Goal: Information Seeking & Learning: Find specific fact

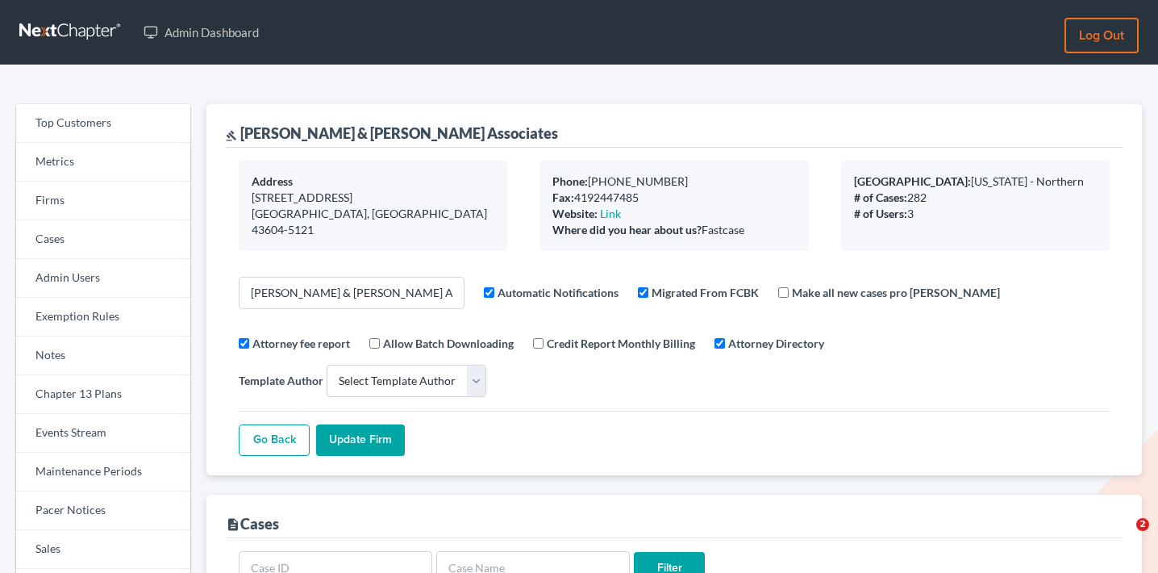
select select
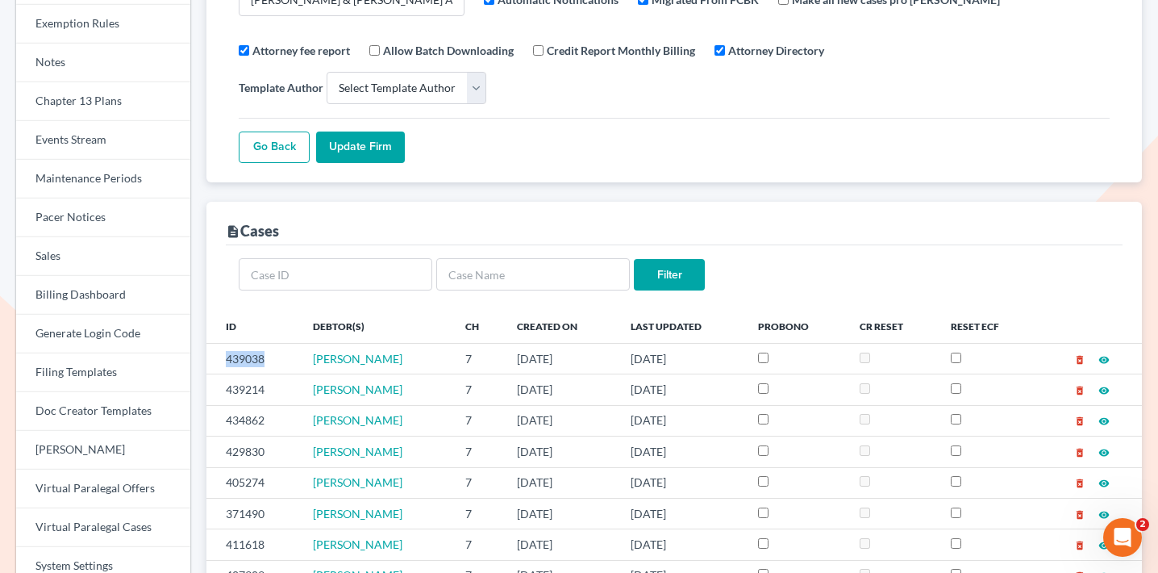
scroll to position [19, 0]
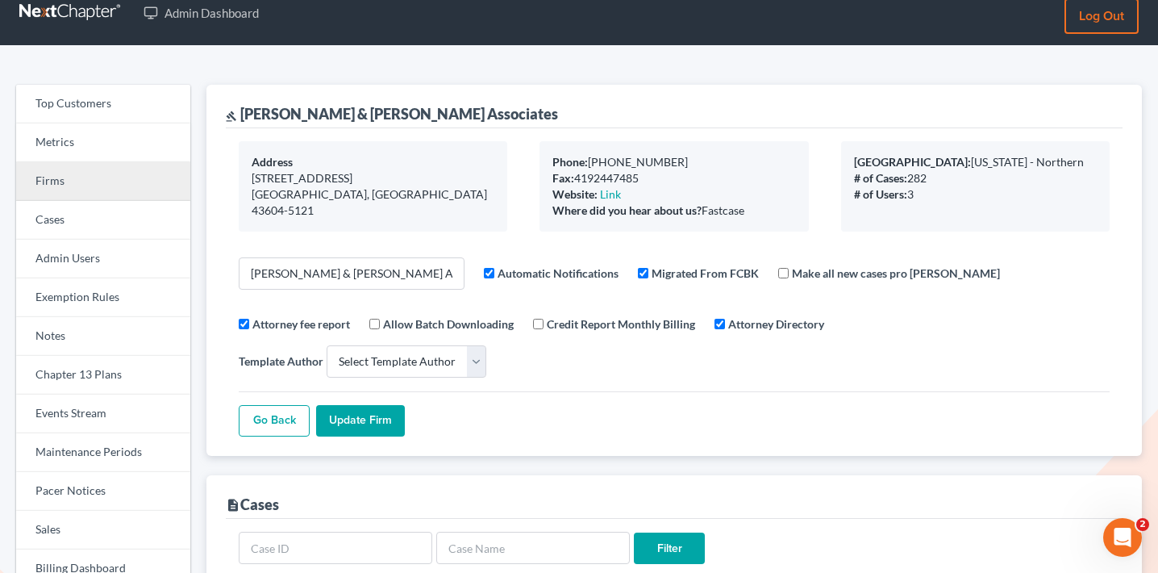
click at [111, 186] on link "Firms" at bounding box center [103, 181] width 174 height 39
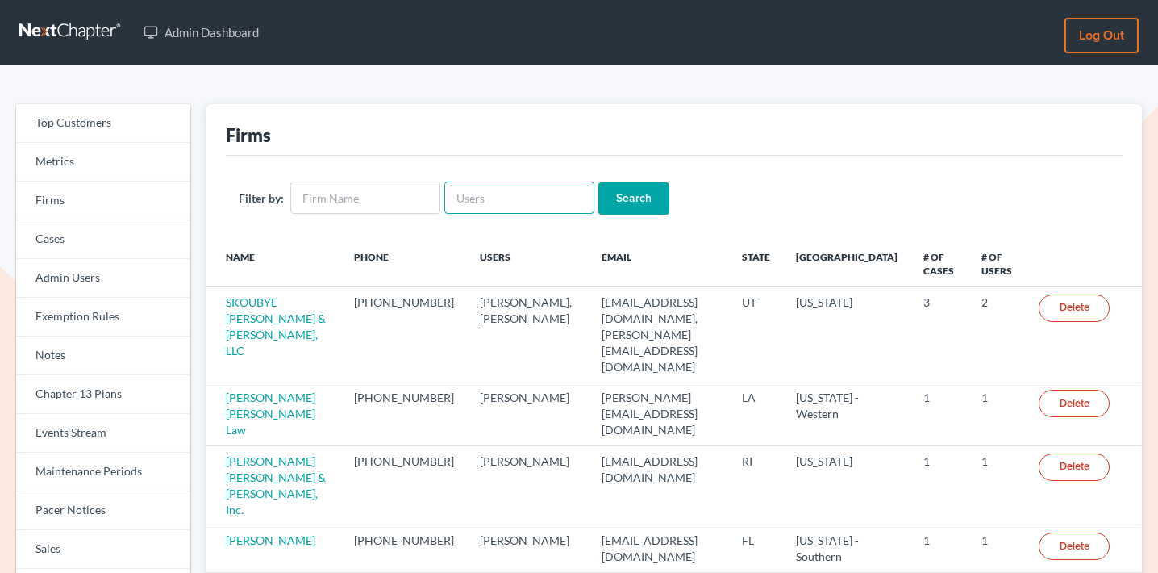
click at [450, 204] on input "text" at bounding box center [520, 198] width 150 height 32
paste input "mike@doyellaw.com"
type input "mike@doyellaw.com"
click at [613, 190] on input "Search" at bounding box center [634, 198] width 71 height 32
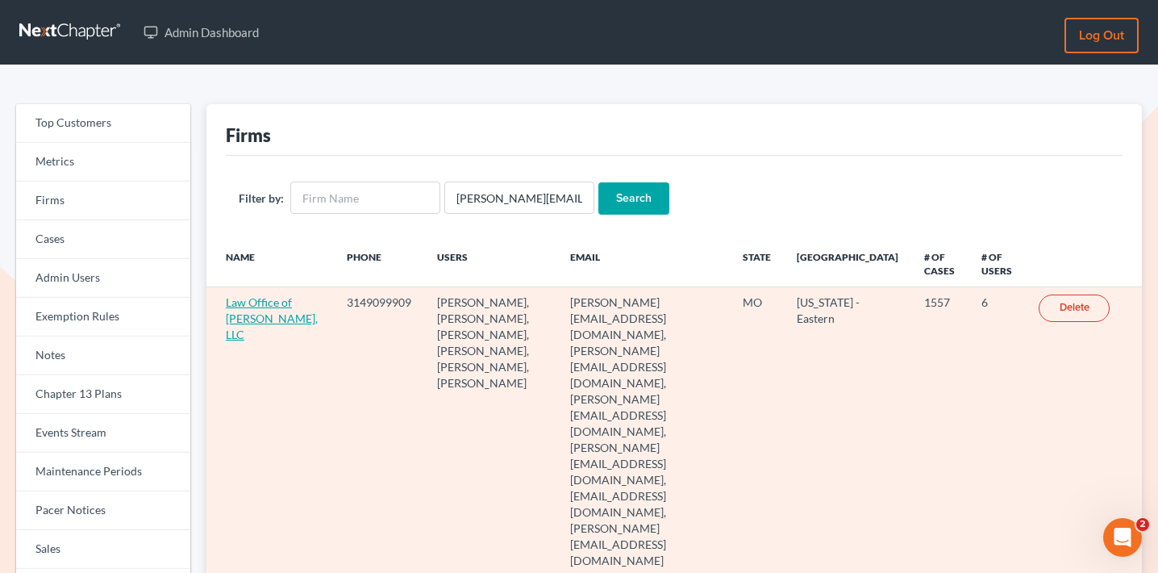
click at [263, 312] on link "Law Office of Michael E. Doyel, LLC" at bounding box center [272, 318] width 92 height 46
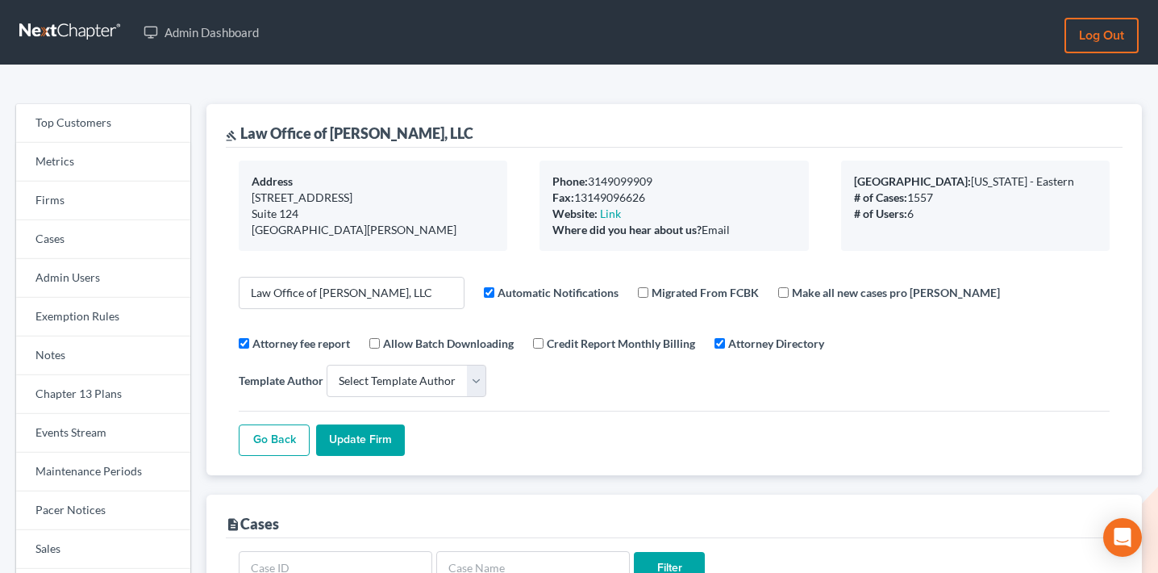
select select
click at [76, 420] on link "Events Stream" at bounding box center [103, 433] width 174 height 39
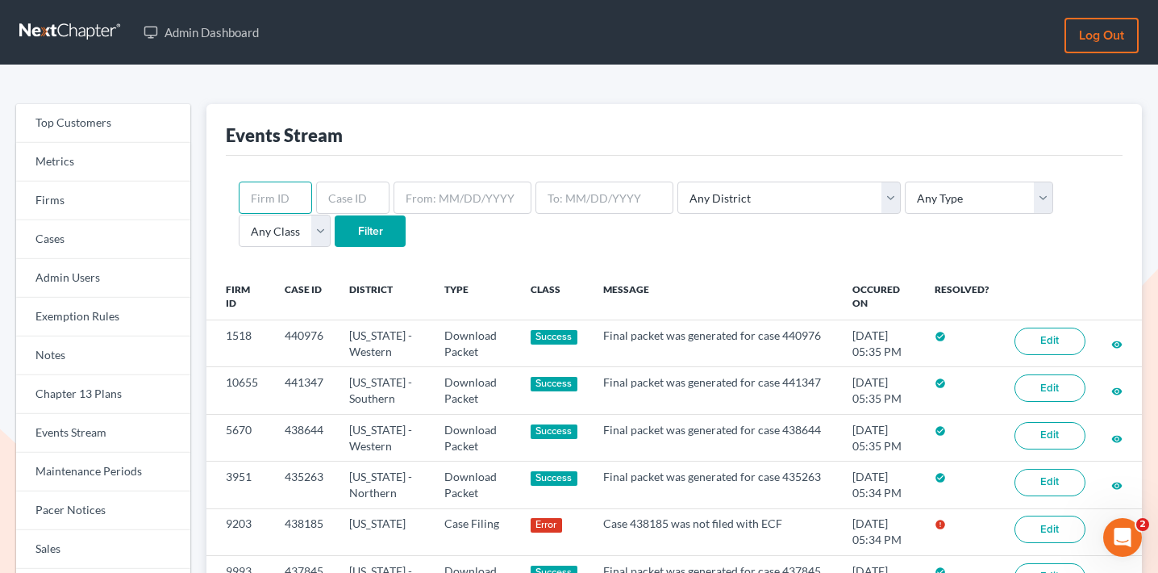
click at [285, 191] on input "text" at bounding box center [275, 198] width 73 height 32
paste input "2056"
type input "2056"
click at [335, 233] on input "Filter" at bounding box center [370, 231] width 71 height 32
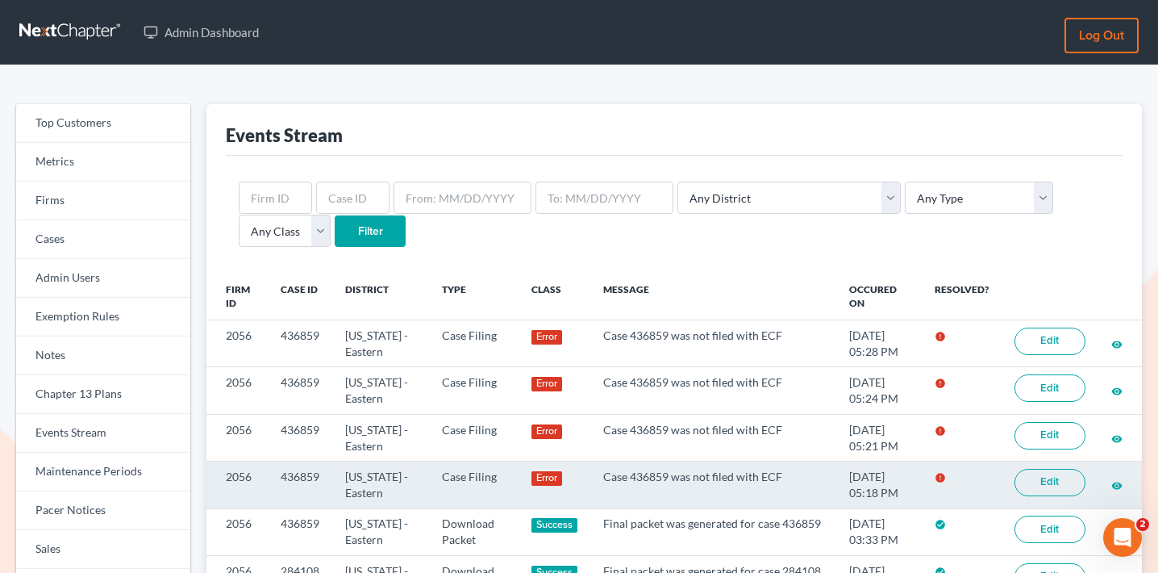
click at [1046, 482] on link "Edit" at bounding box center [1050, 482] width 71 height 27
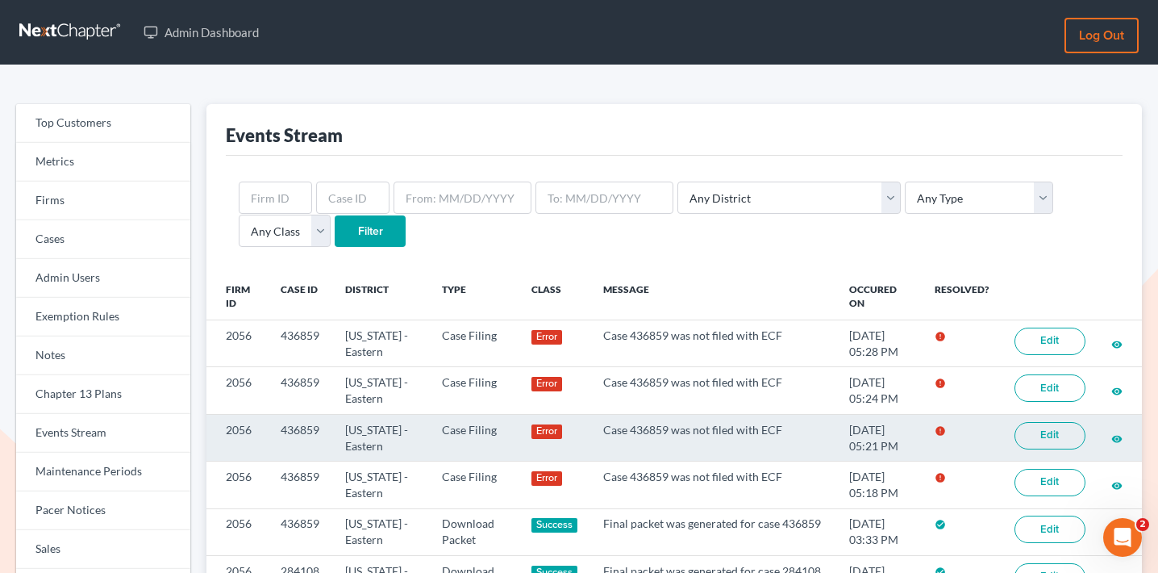
click at [1036, 433] on link "Edit" at bounding box center [1050, 435] width 71 height 27
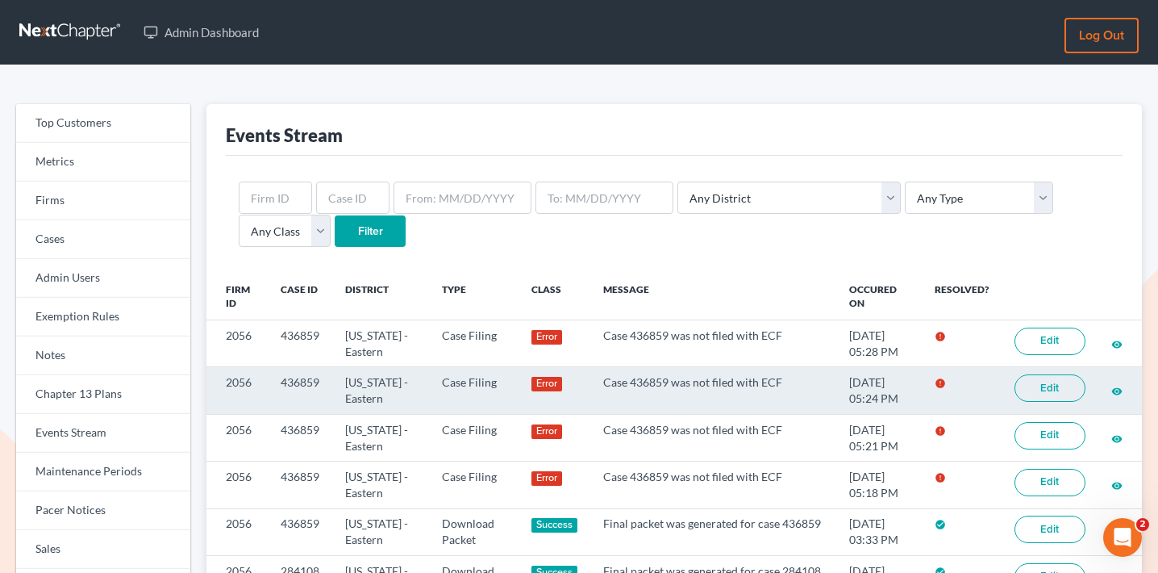
click at [1042, 386] on link "Edit" at bounding box center [1050, 387] width 71 height 27
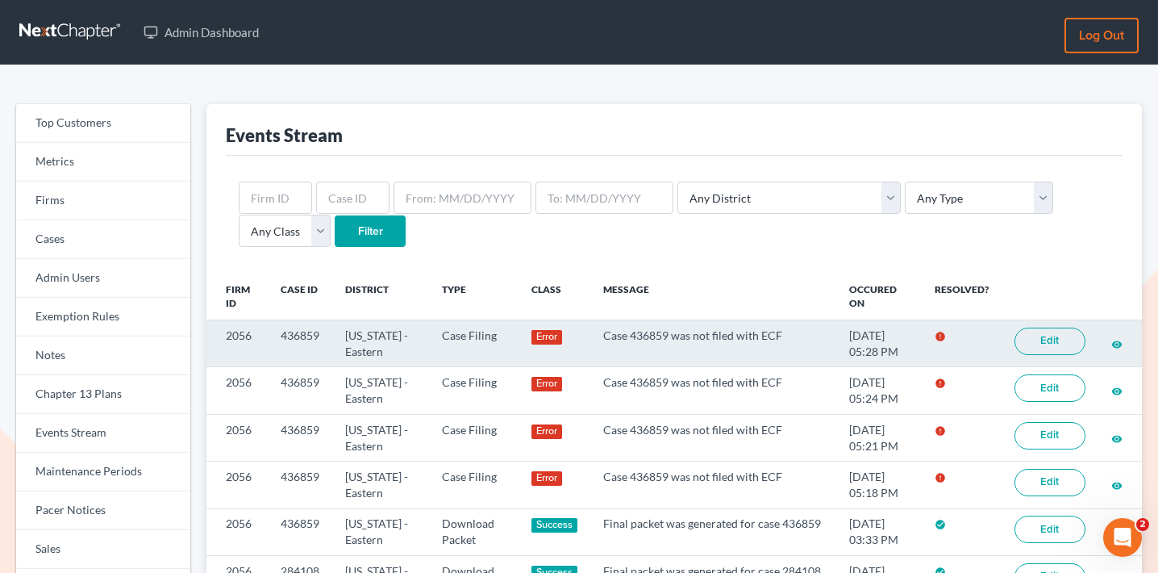
click at [1052, 339] on link "Edit" at bounding box center [1050, 341] width 71 height 27
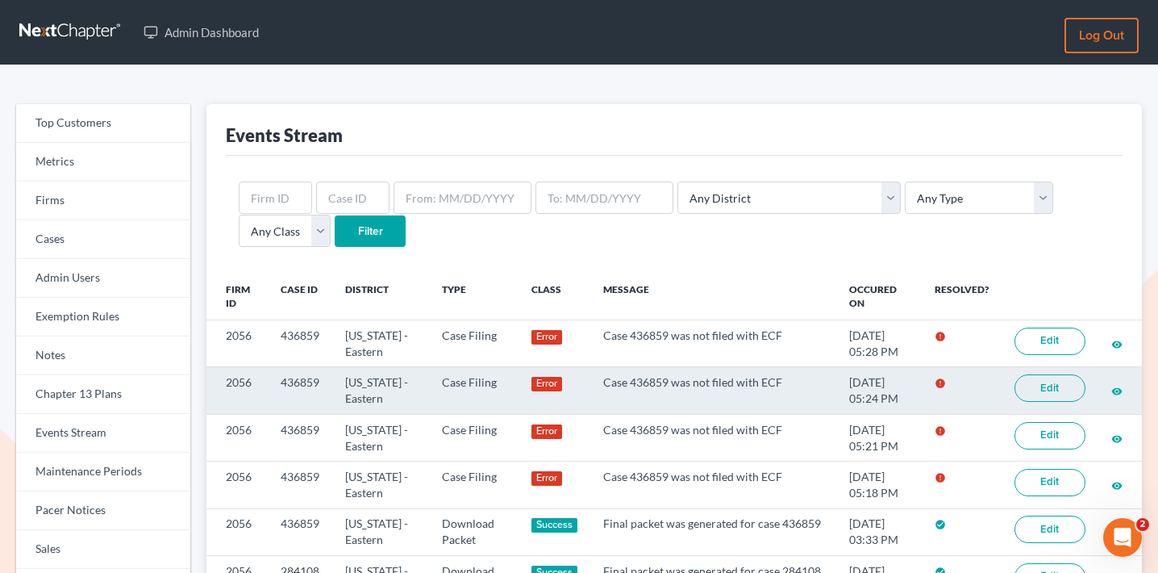
click at [301, 380] on td "436859" at bounding box center [300, 390] width 65 height 47
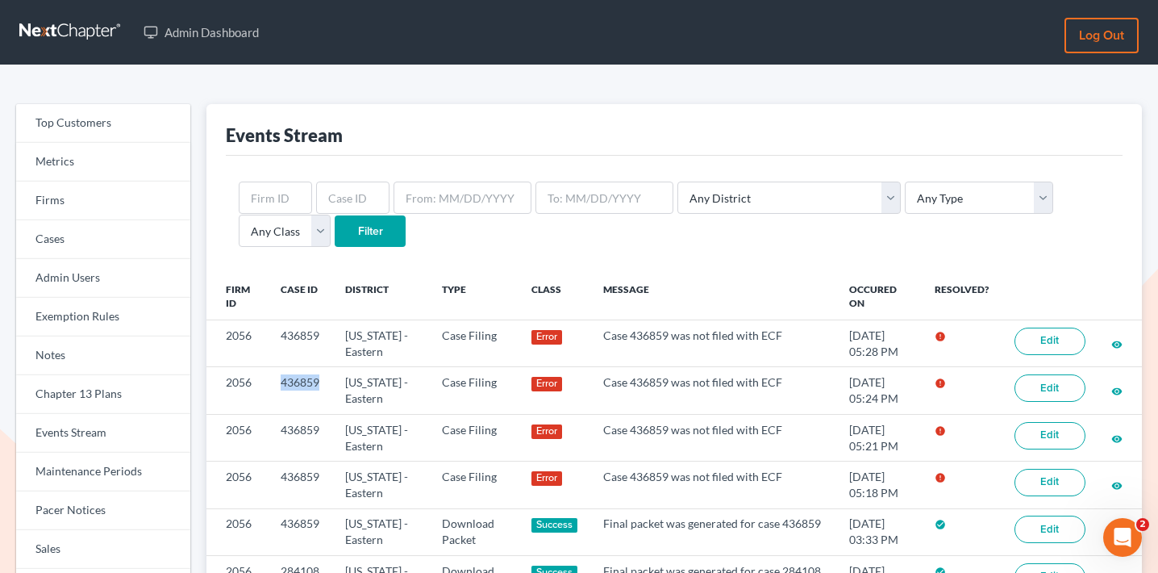
copy td "436859"
click at [905, 201] on select "Any Type Case Applied To Plan Case Archive Case Duplicate Case Filing Chapter 1…" at bounding box center [979, 198] width 148 height 32
select select "case_filing"
click at [905, 182] on select "Any Type Case Applied To Plan Case Archive Case Duplicate Case Filing Chapter 1…" at bounding box center [979, 198] width 148 height 32
click at [738, 191] on select "Any District [US_STATE] - [GEOGRAPHIC_DATA] [US_STATE] - [GEOGRAPHIC_DATA] [US_…" at bounding box center [789, 198] width 223 height 32
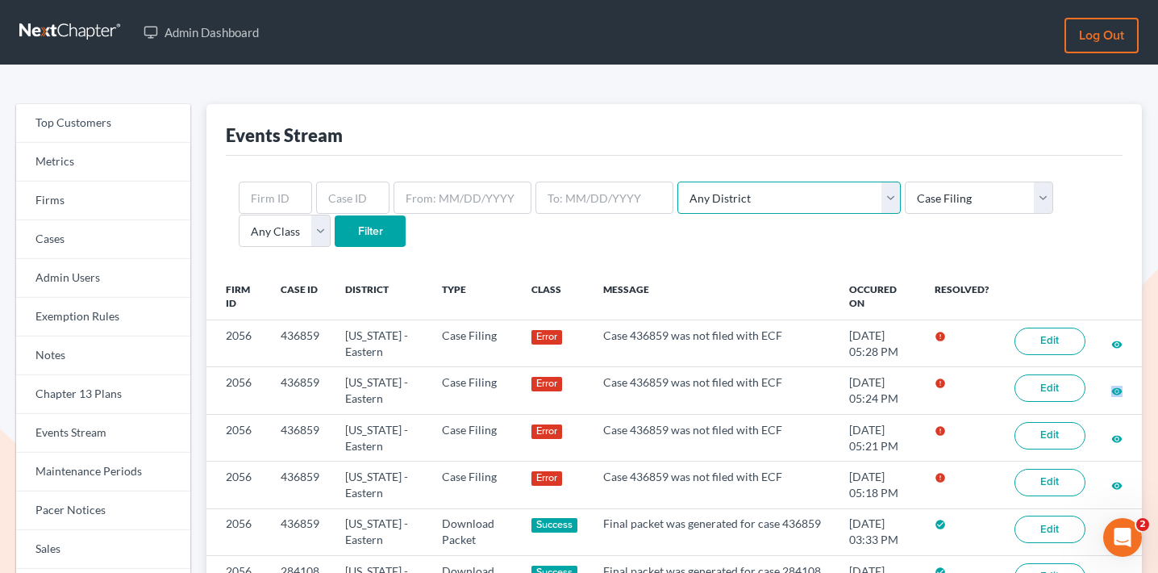
select select "48"
click at [678, 182] on select "Any District [US_STATE] - [GEOGRAPHIC_DATA] [US_STATE] - [GEOGRAPHIC_DATA] [US_…" at bounding box center [789, 198] width 223 height 32
click at [331, 215] on select "Any Class Success Error Info" at bounding box center [285, 231] width 92 height 32
select select "success"
click at [331, 215] on select "Any Class Success Error Info" at bounding box center [285, 231] width 92 height 32
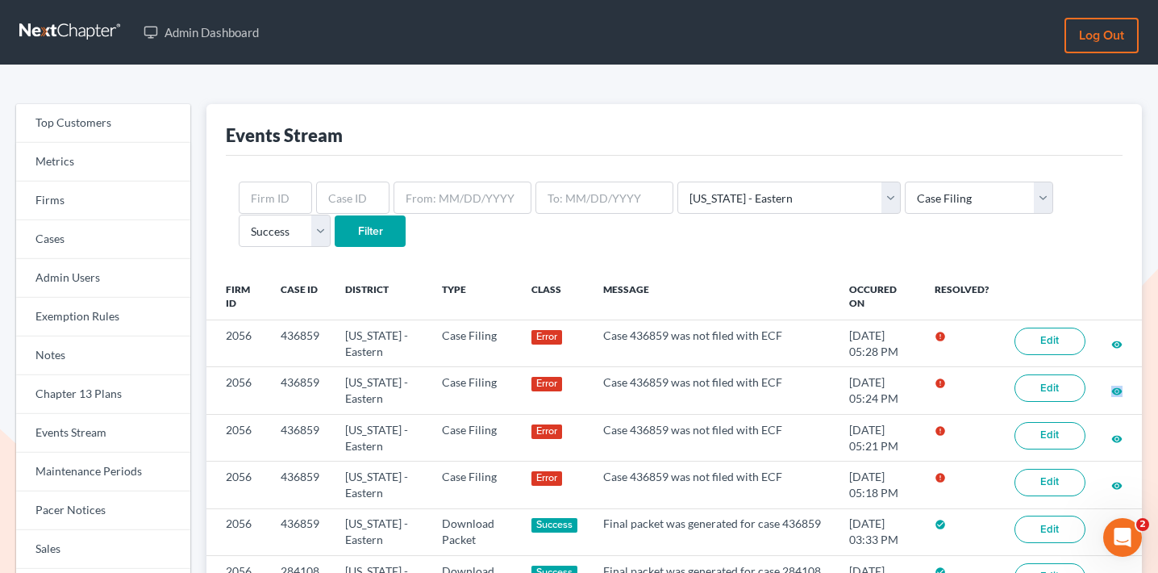
click at [335, 232] on input "Filter" at bounding box center [370, 231] width 71 height 32
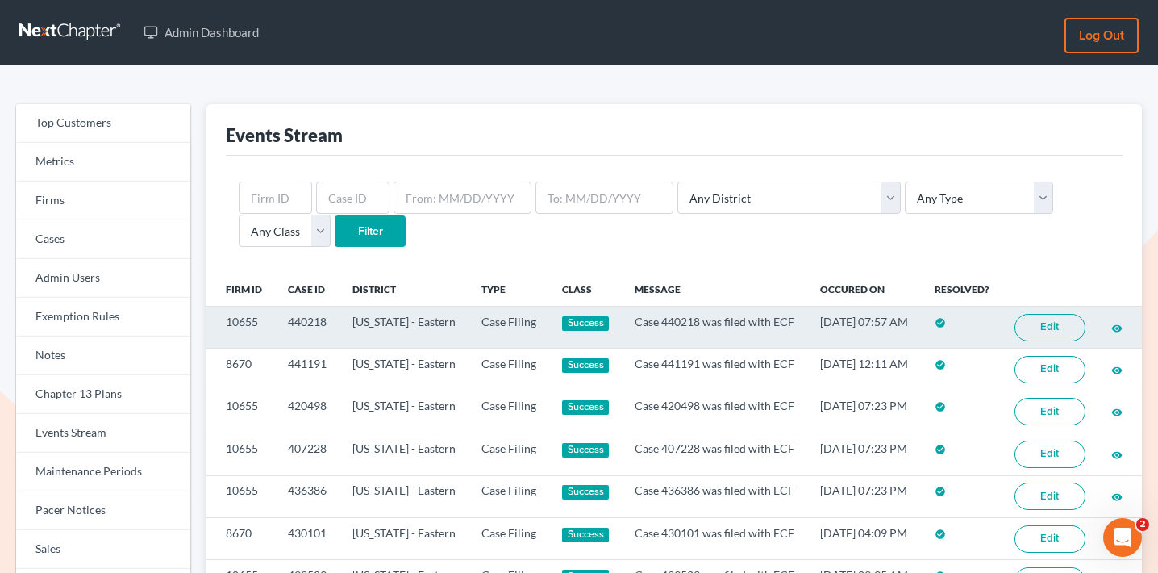
click at [309, 334] on td "440218" at bounding box center [307, 327] width 65 height 42
copy td "440218"
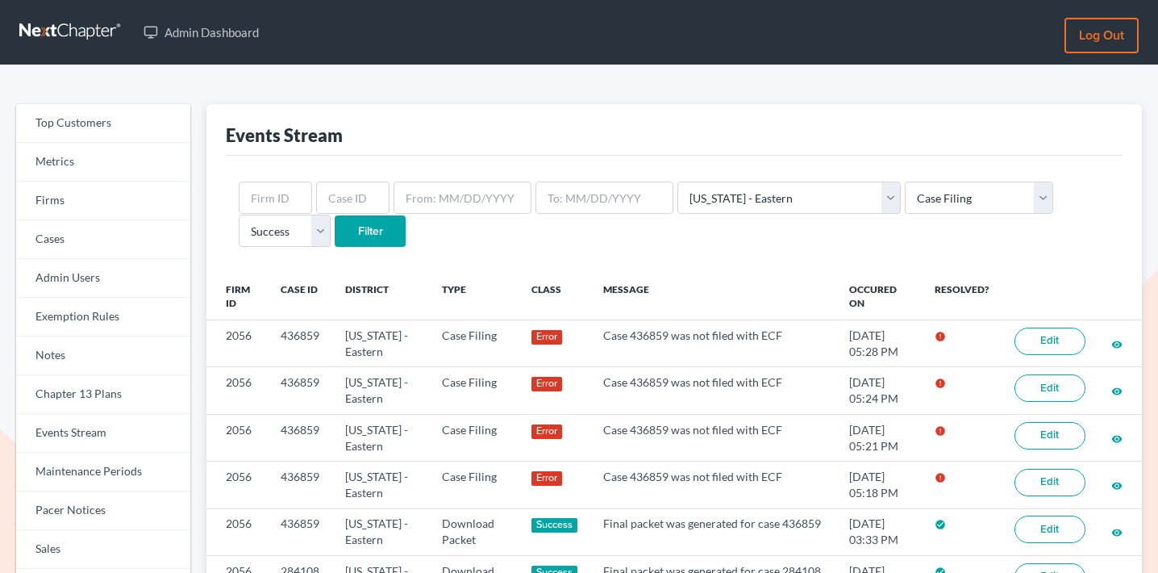
select select "48"
select select "case_filing"
select select "success"
click at [119, 211] on link "Firms" at bounding box center [103, 201] width 174 height 39
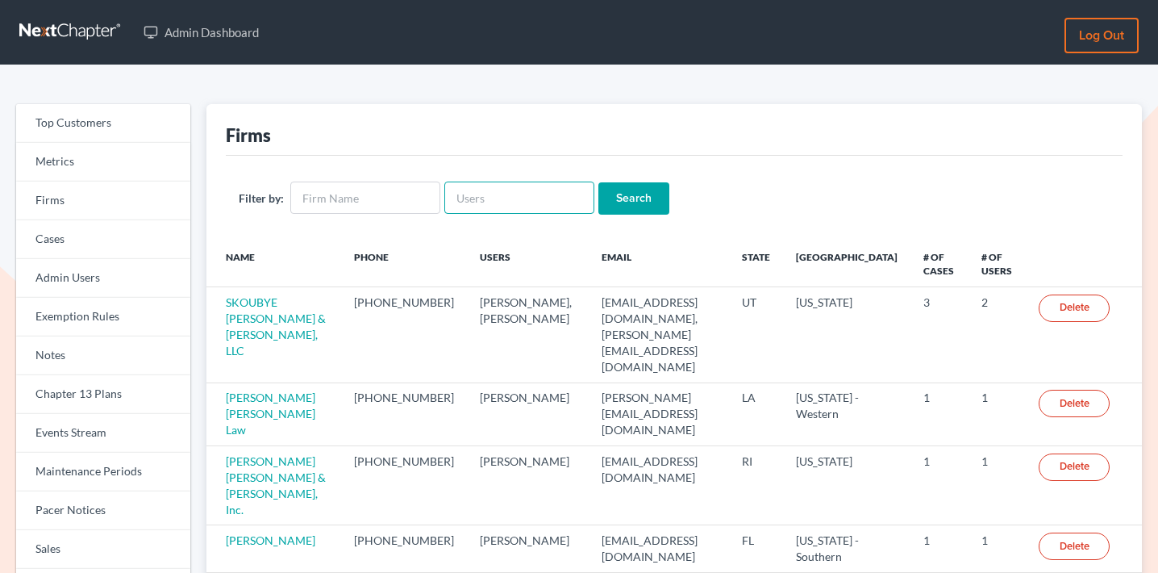
click at [500, 182] on input "text" at bounding box center [520, 198] width 150 height 32
paste input "[PERSON_NAME]"
type input "[PERSON_NAME]"
click at [624, 194] on input "Search" at bounding box center [634, 198] width 71 height 32
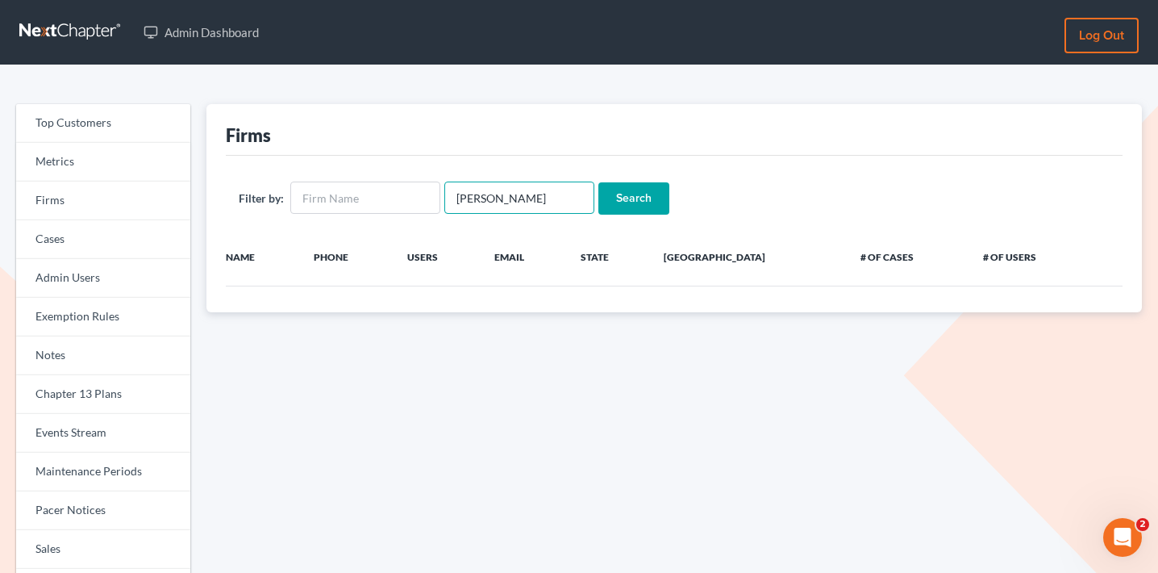
click at [470, 196] on input "[PERSON_NAME]" at bounding box center [520, 198] width 150 height 32
click at [470, 196] on input "Steven Silverberg" at bounding box center [520, 198] width 150 height 32
type input "[PERSON_NAME]"
click at [599, 182] on input "Search" at bounding box center [634, 198] width 71 height 32
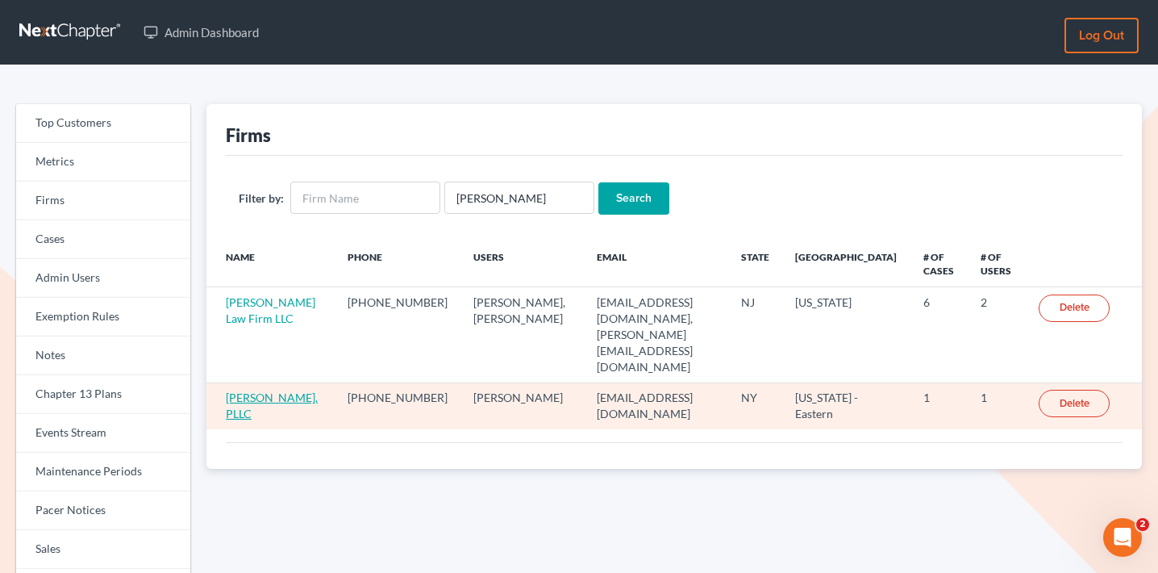
click at [268, 390] on link "Stephen C. Silverberg, PLLC" at bounding box center [272, 405] width 92 height 30
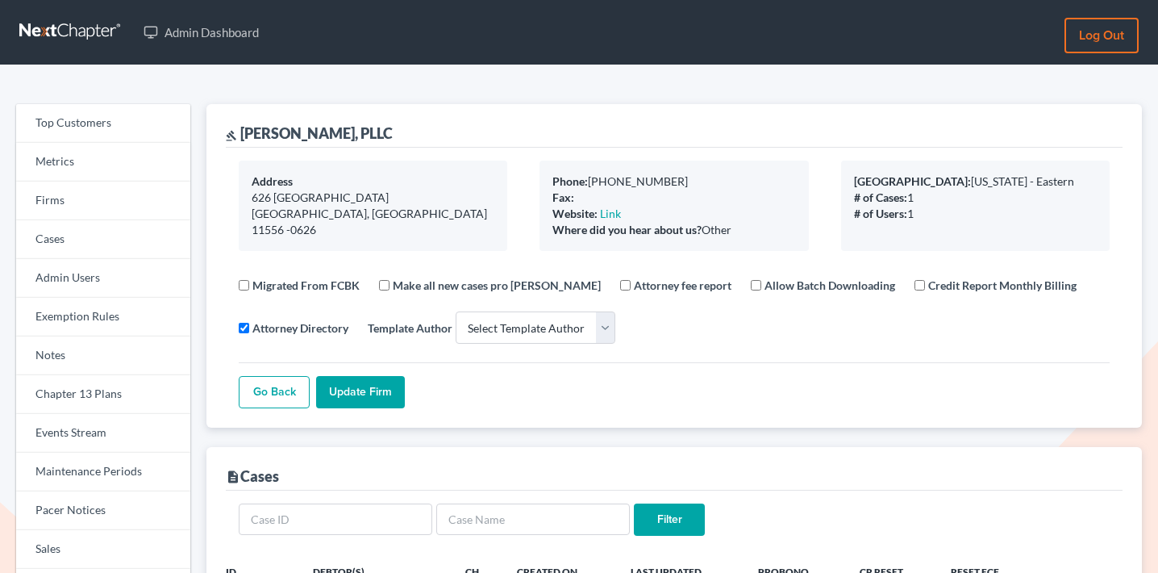
select select
click at [91, 435] on link "Events Stream" at bounding box center [103, 433] width 174 height 39
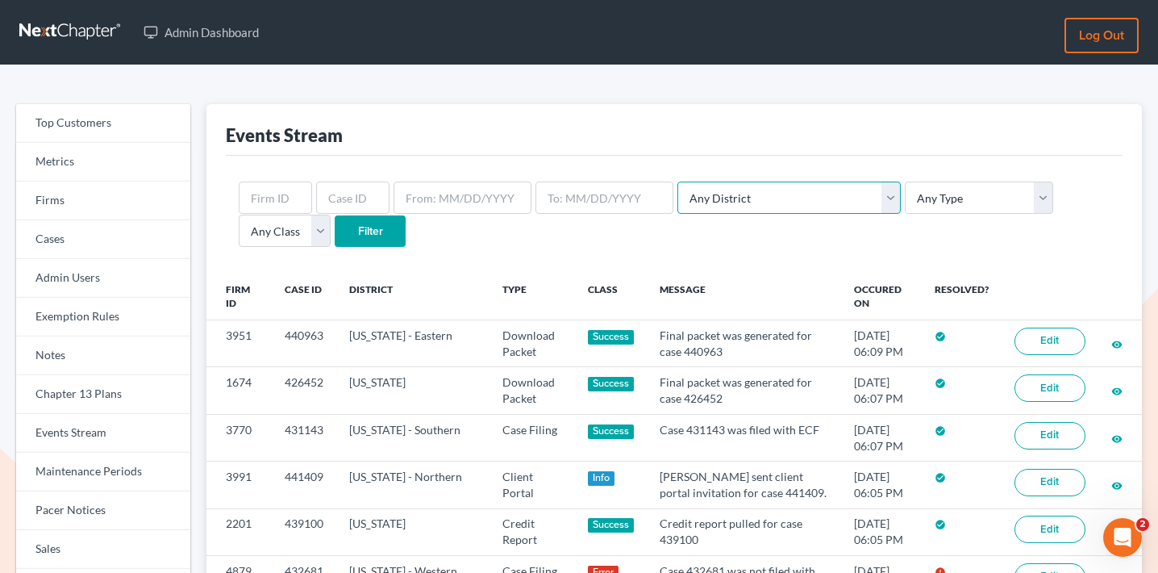
click at [771, 204] on select "Any District [US_STATE] - [GEOGRAPHIC_DATA] [US_STATE] - [GEOGRAPHIC_DATA] [US_…" at bounding box center [789, 198] width 223 height 32
click at [678, 182] on select "Any District [US_STATE] - [GEOGRAPHIC_DATA] [US_STATE] - [GEOGRAPHIC_DATA] [US_…" at bounding box center [789, 198] width 223 height 32
click at [743, 193] on select "Any District [US_STATE] - [GEOGRAPHIC_DATA] [US_STATE] - [GEOGRAPHIC_DATA] [US_…" at bounding box center [789, 198] width 223 height 32
select select "56"
click at [678, 182] on select "Any District [US_STATE] - [GEOGRAPHIC_DATA] [US_STATE] - [GEOGRAPHIC_DATA] [US_…" at bounding box center [789, 198] width 223 height 32
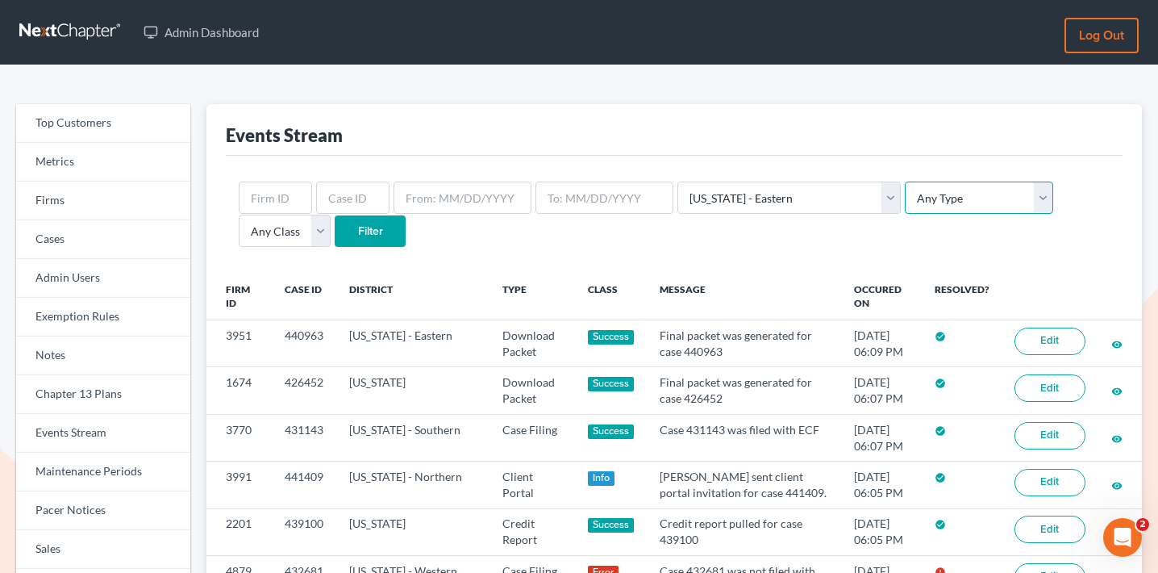
click at [905, 202] on select "Any Type Case Applied To Plan Case Archive Case Duplicate Case Filing Chapter 1…" at bounding box center [979, 198] width 148 height 32
select select "case_filing"
click at [905, 182] on select "Any Type Case Applied To Plan Case Archive Case Duplicate Case Filing Chapter 1…" at bounding box center [979, 198] width 148 height 32
click at [335, 225] on input "Filter" at bounding box center [370, 231] width 71 height 32
select select "56"
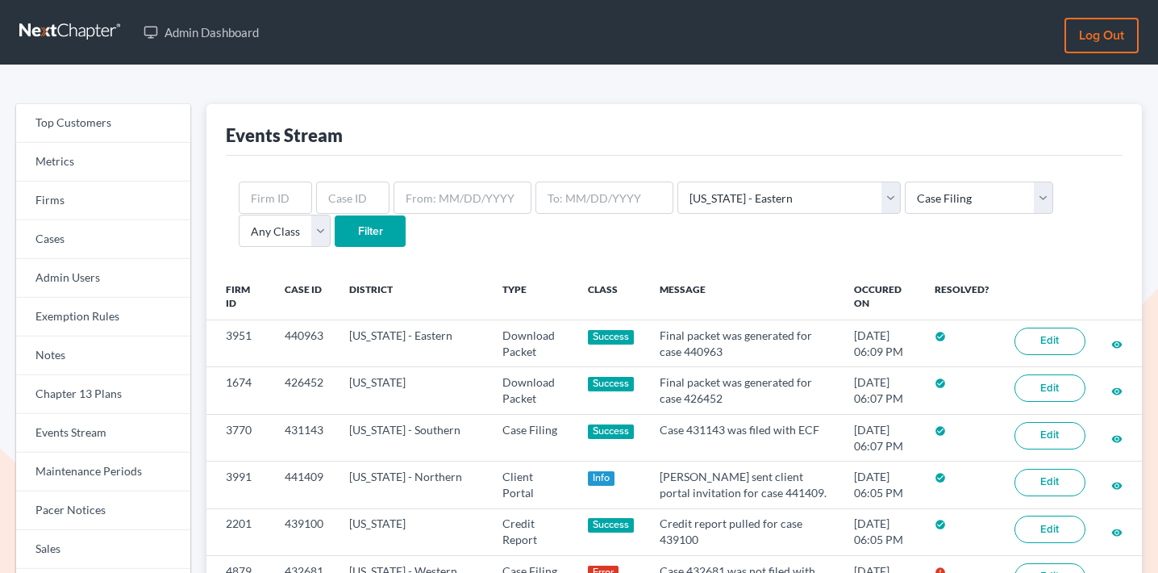
select select "case_filing"
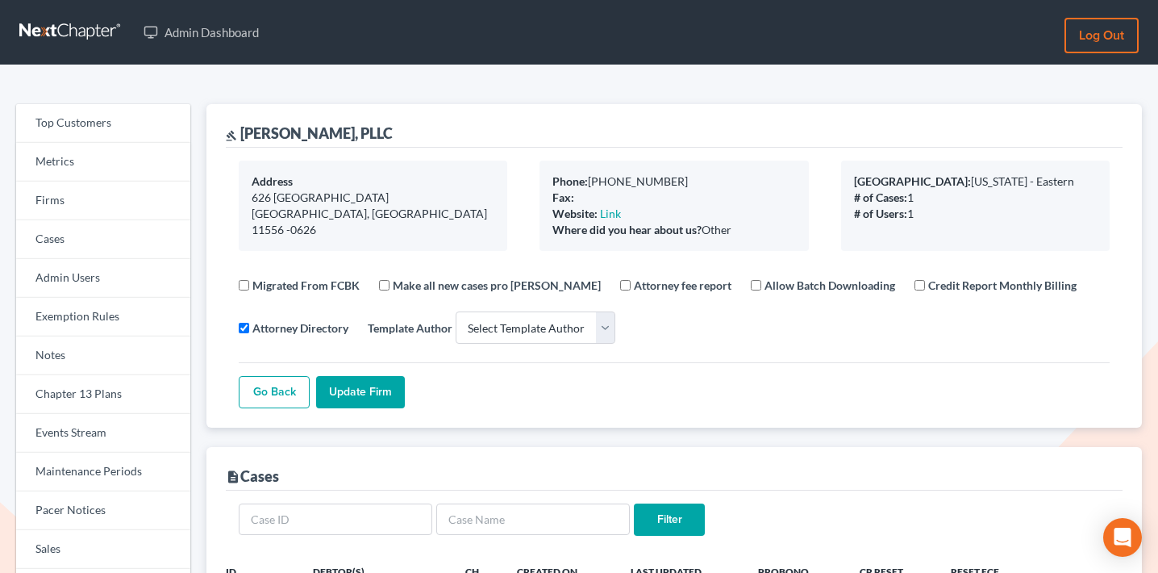
select select
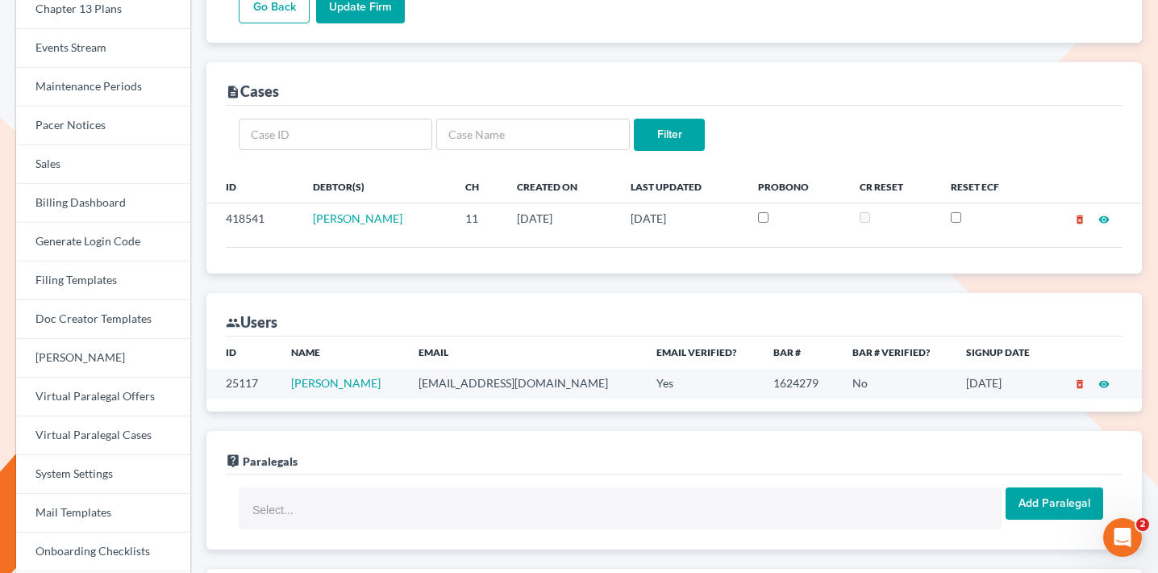
scroll to position [389, 0]
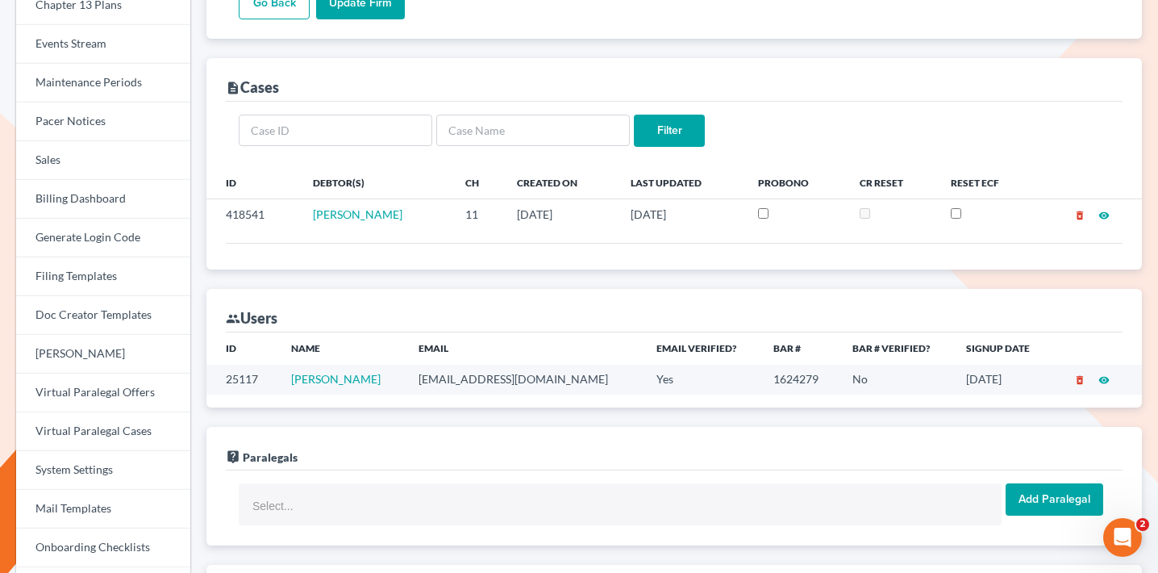
click at [496, 378] on td "[EMAIL_ADDRESS][DOMAIN_NAME]" at bounding box center [525, 380] width 239 height 30
copy td "[EMAIL_ADDRESS][DOMAIN_NAME]"
